Goal: Information Seeking & Learning: Check status

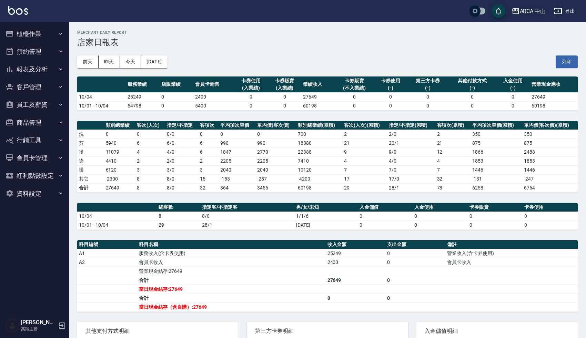
click at [524, 8] on div "ARCA 中山" at bounding box center [533, 11] width 26 height 9
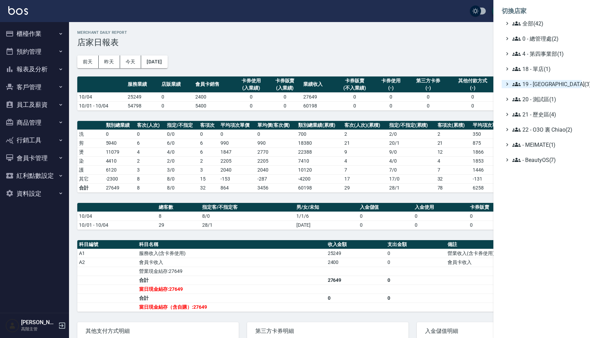
click at [546, 87] on span "19 - [GEOGRAPHIC_DATA](3)" at bounding box center [545, 84] width 67 height 8
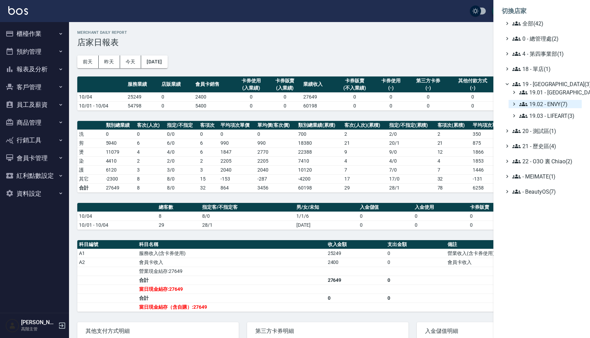
click at [545, 102] on span "19.02 - ENVY(7)" at bounding box center [549, 104] width 60 height 8
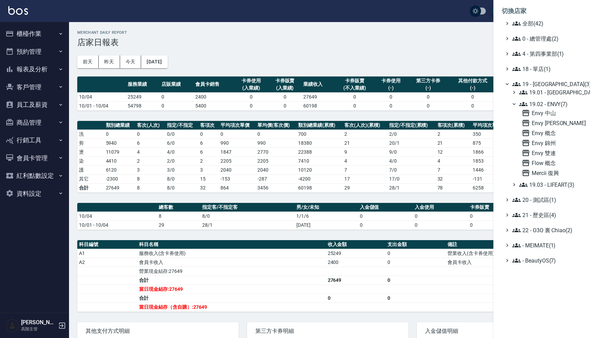
click at [554, 88] on span "19 - [GEOGRAPHIC_DATA](3)" at bounding box center [545, 84] width 67 height 8
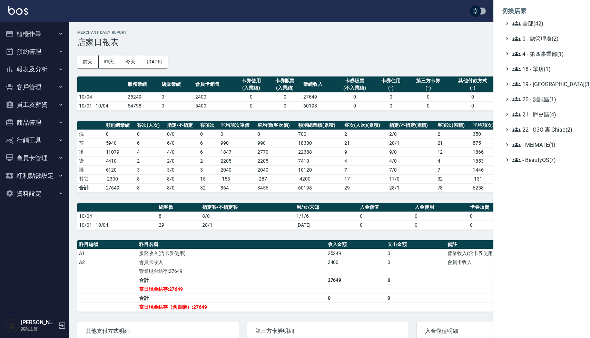
click at [551, 89] on ul "全部(42) 0 - 總管理處(2) 4 - 第四事業部(1) 18 - 單店(1) 19 - [GEOGRAPHIC_DATA](3) 20 - 測試區(1…" at bounding box center [541, 91] width 80 height 145
click at [551, 85] on span "19 - [GEOGRAPHIC_DATA](3)" at bounding box center [545, 84] width 67 height 8
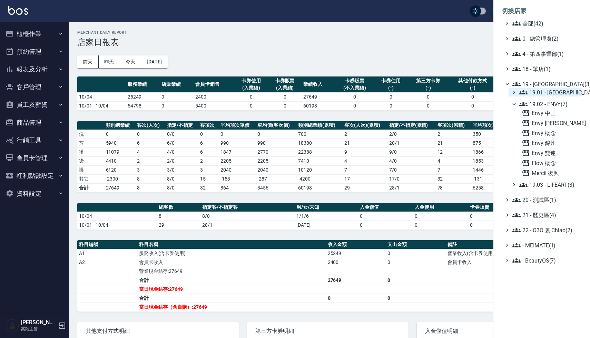
click at [550, 95] on span "19.01 - [GEOGRAPHIC_DATA] (11)" at bounding box center [549, 92] width 60 height 8
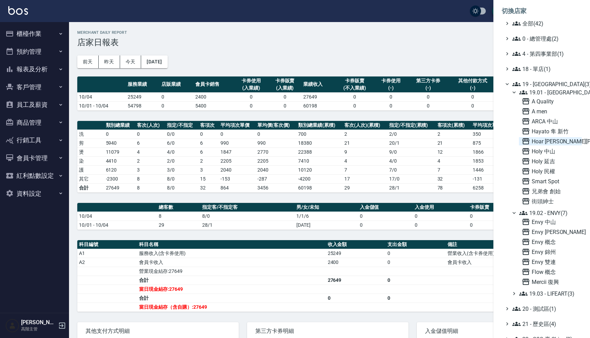
click at [542, 141] on span "Hoar [PERSON_NAME][PERSON_NAME]" at bounding box center [549, 141] width 57 height 8
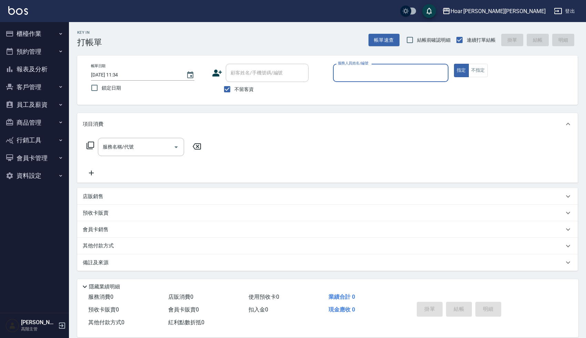
click at [38, 74] on button "報表及分析" at bounding box center [34, 69] width 63 height 18
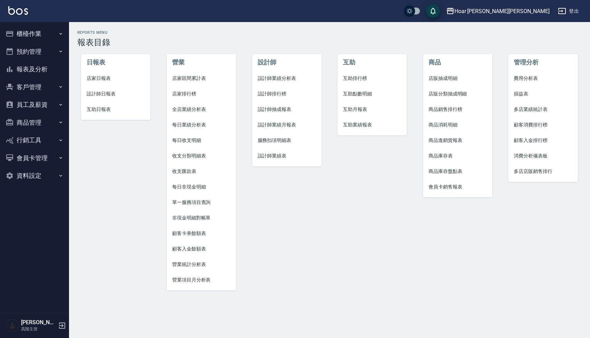
click at [95, 91] on span "設計師日報表" at bounding box center [116, 93] width 58 height 7
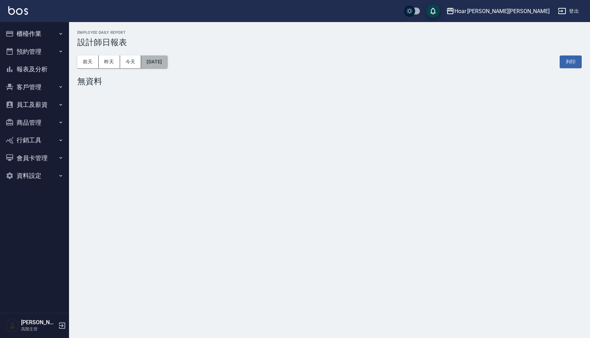
click at [159, 62] on button "2025/10/06" at bounding box center [154, 62] width 26 height 13
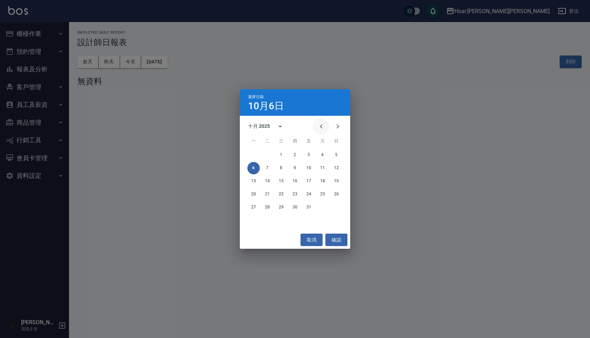
click at [325, 129] on button "Previous month" at bounding box center [321, 126] width 17 height 17
click at [268, 211] on button "30" at bounding box center [267, 207] width 12 height 12
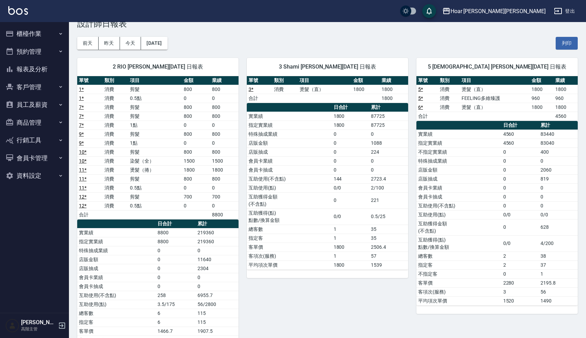
scroll to position [16, 0]
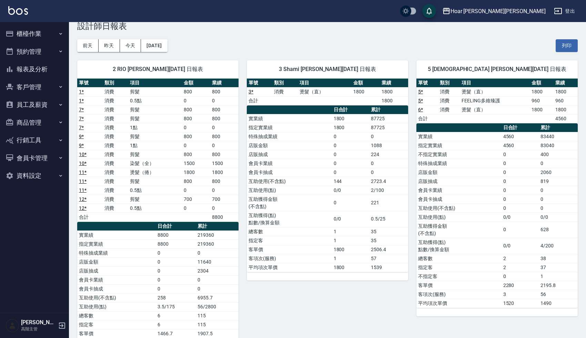
click at [247, 48] on div "前天 昨天 今天 2025/09/30 列印" at bounding box center [327, 45] width 501 height 29
click at [380, 44] on div "前天 昨天 今天 2025/09/30 列印" at bounding box center [327, 45] width 501 height 29
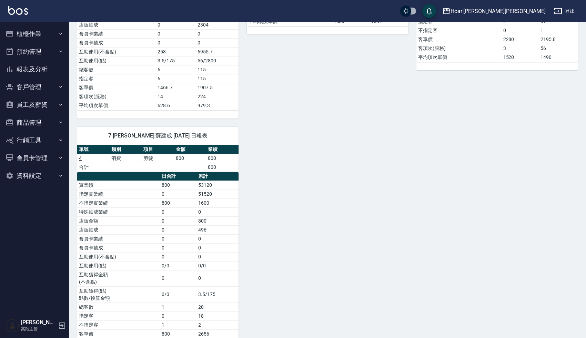
click at [385, 134] on div "2 RIO 許宏瑋 09/30/2025 日報表 單號 類別 項目 金額 業績 1 * 消費 剪髮 800 800 1 * 消費 0.5點 0 0 7 * 消…" at bounding box center [323, 85] width 509 height 559
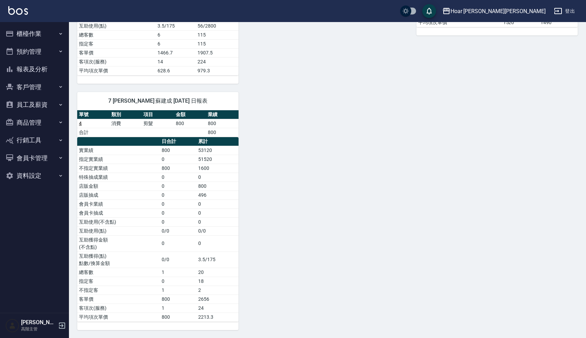
scroll to position [289, 0]
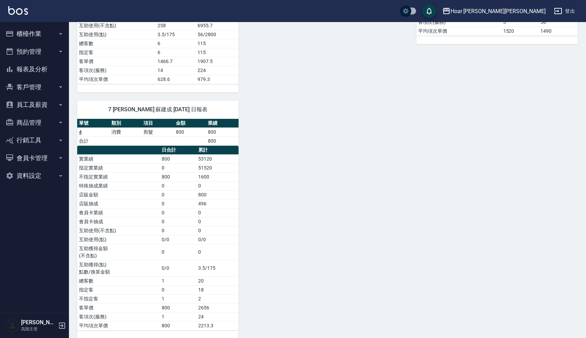
click at [288, 127] on div "2 RIO 許宏瑋 09/30/2025 日報表 單號 類別 項目 金額 業績 1 * 消費 剪髮 800 800 1 * 消費 0.5點 0 0 7 * 消…" at bounding box center [323, 59] width 509 height 559
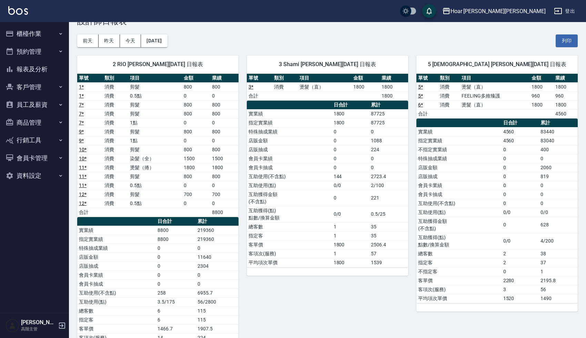
scroll to position [0, 0]
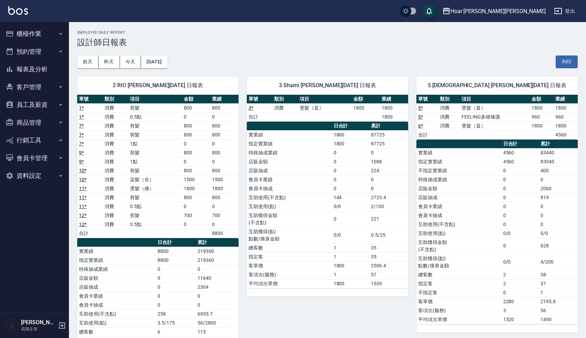
click at [294, 49] on div "前天 昨天 今天 2025/09/30 列印" at bounding box center [327, 61] width 501 height 29
